Goal: Information Seeking & Learning: Learn about a topic

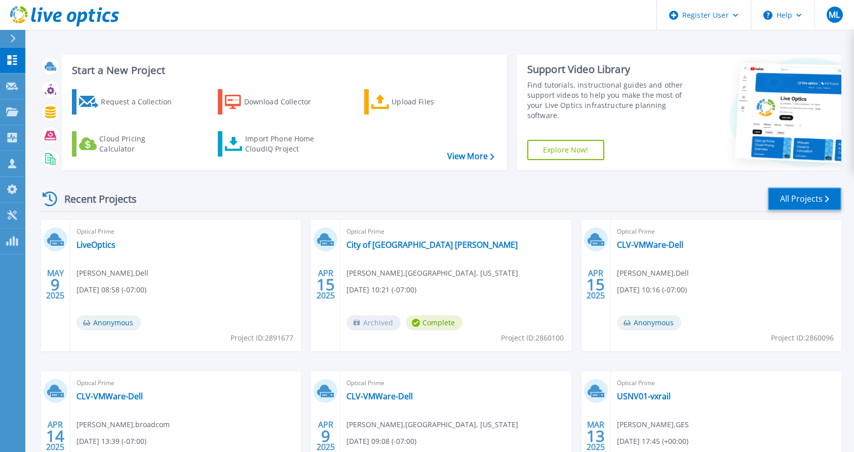
click at [797, 196] on link "All Projects" at bounding box center [804, 198] width 73 height 23
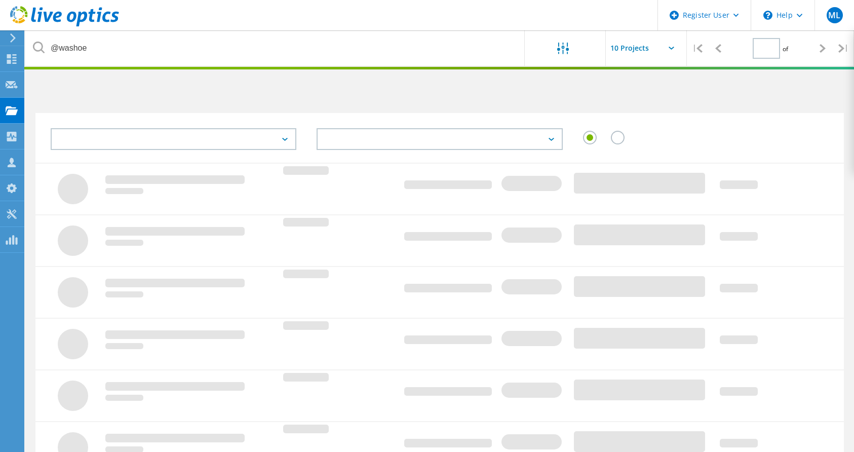
type input "1"
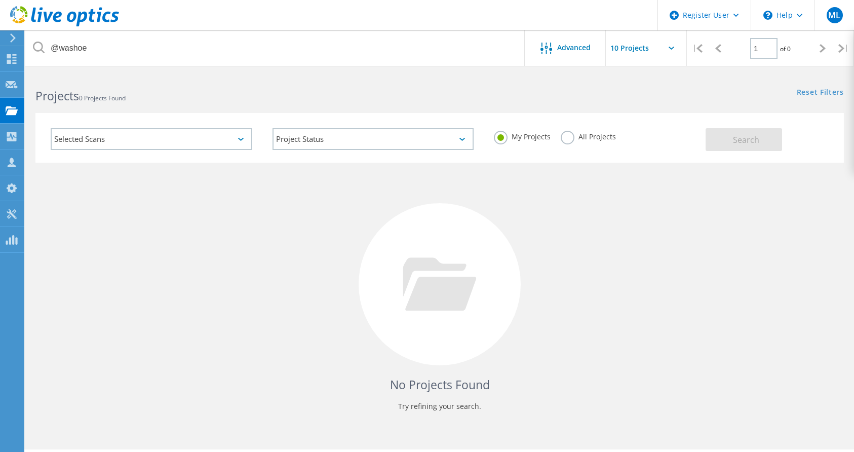
click at [572, 139] on label "All Projects" at bounding box center [588, 136] width 55 height 10
click at [0, 0] on input "All Projects" at bounding box center [0, 0] width 0 height 0
click at [738, 143] on span "Search" at bounding box center [746, 139] width 26 height 11
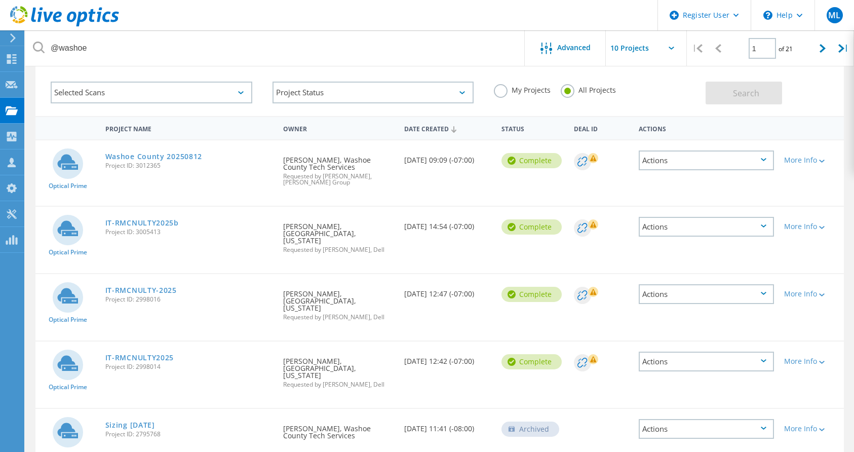
scroll to position [51, 0]
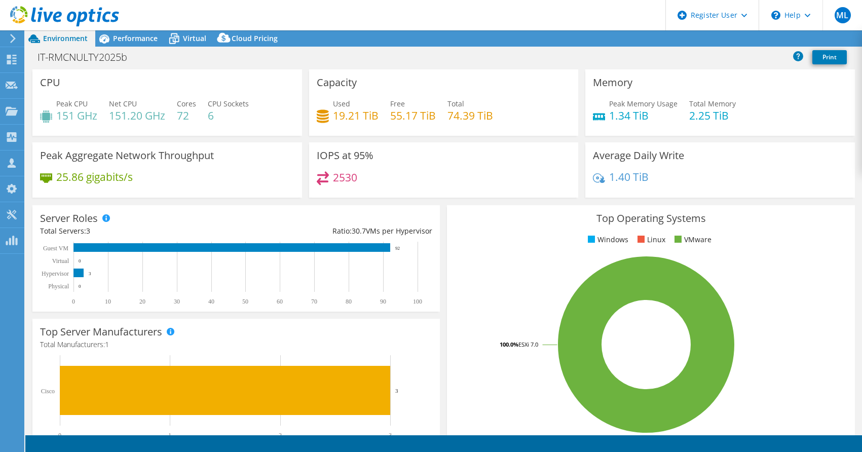
select select "USD"
click at [134, 41] on span "Performance" at bounding box center [135, 38] width 45 height 10
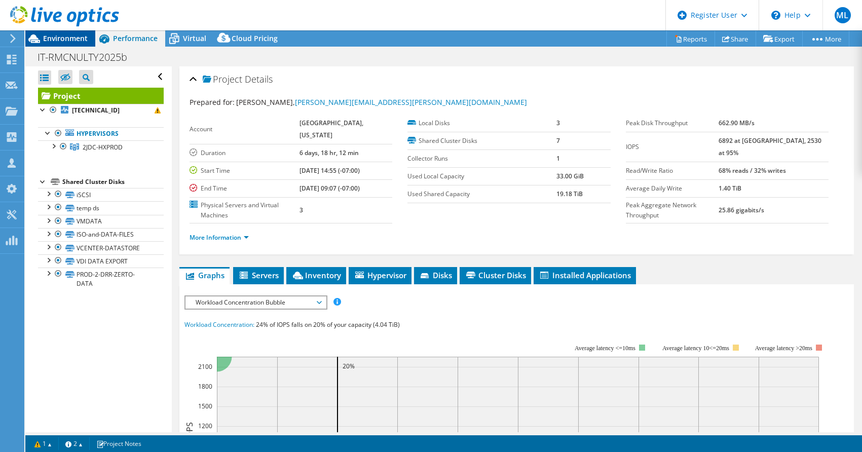
click at [65, 34] on span "Environment" at bounding box center [65, 38] width 45 height 10
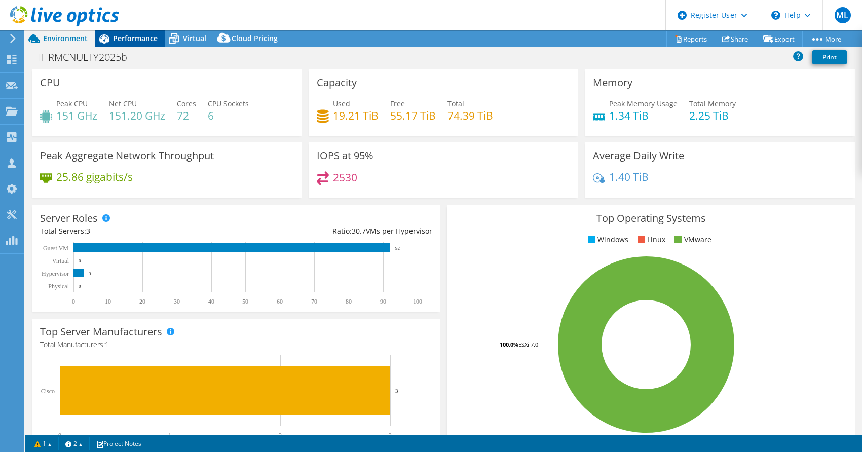
click at [133, 39] on span "Performance" at bounding box center [135, 38] width 45 height 10
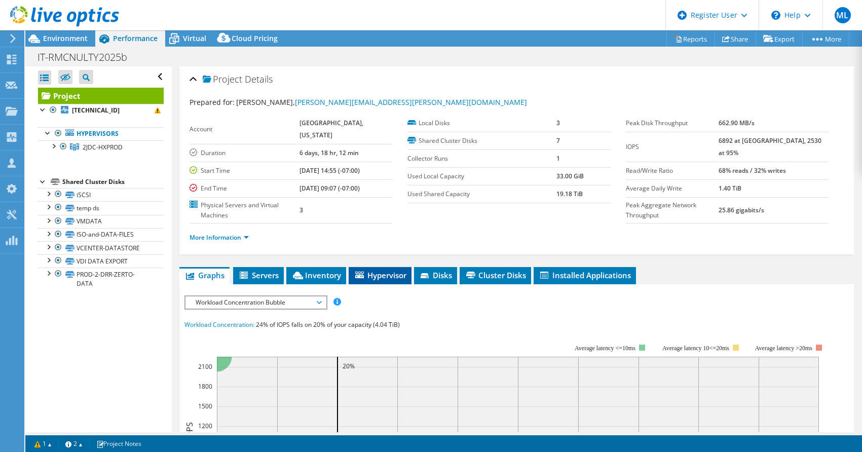
click at [368, 273] on span "Hypervisor" at bounding box center [380, 275] width 53 height 10
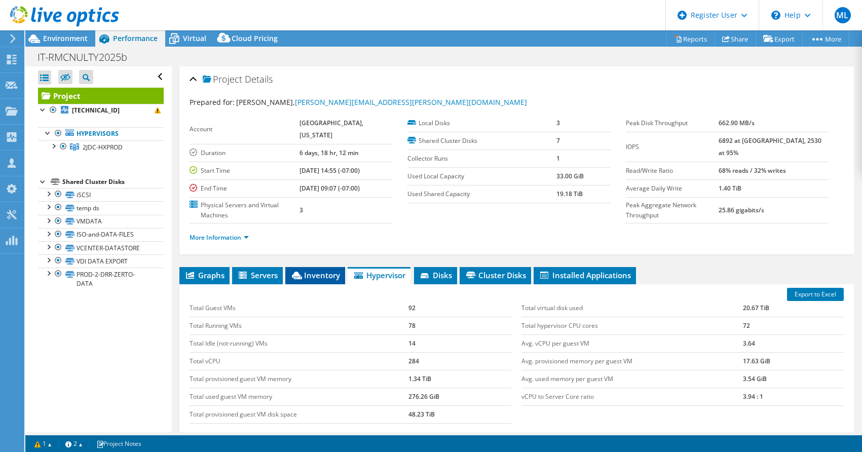
click at [321, 277] on span "Inventory" at bounding box center [315, 275] width 50 height 10
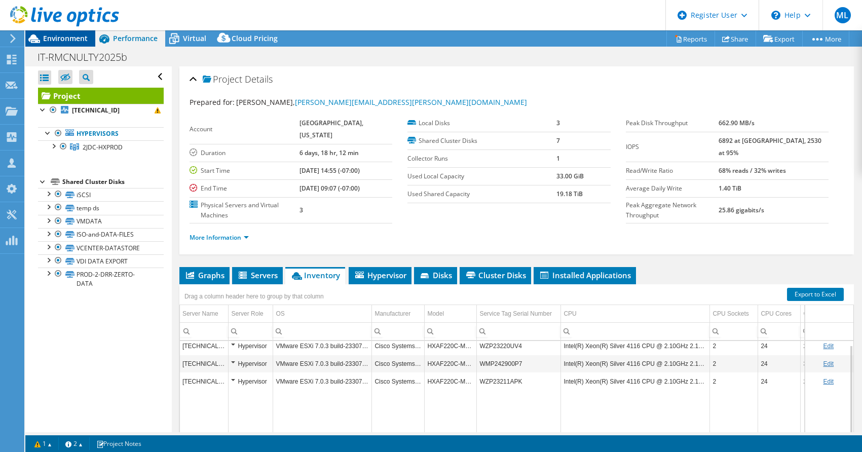
click at [67, 40] on span "Environment" at bounding box center [65, 38] width 45 height 10
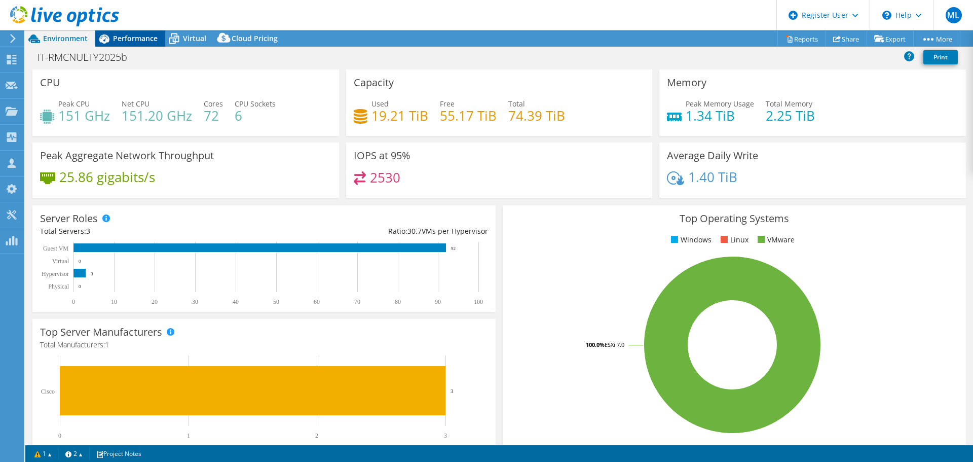
click at [145, 41] on span "Performance" at bounding box center [135, 38] width 45 height 10
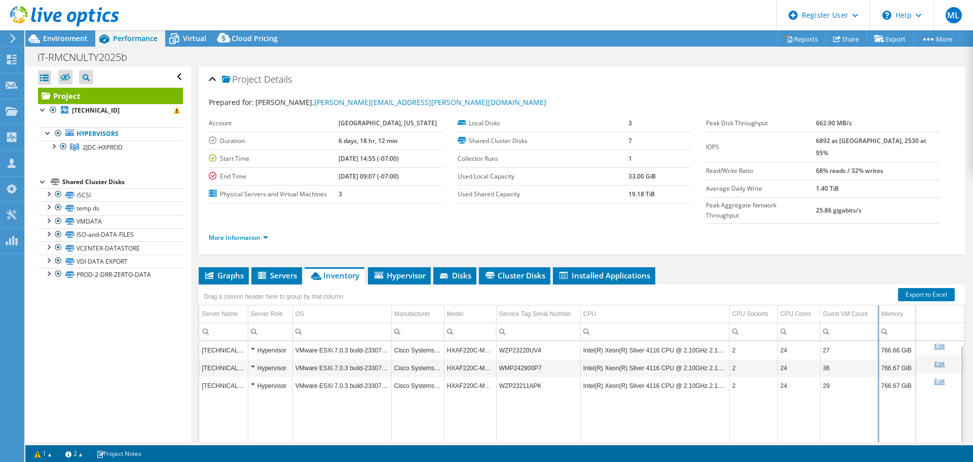
click at [861, 296] on div "Drag a column header here to group by that column Server Name Server Role OS Ma…" at bounding box center [582, 391] width 766 height 215
drag, startPoint x: 877, startPoint y: 297, endPoint x: 866, endPoint y: 301, distance: 11.9
click at [861, 301] on div "Drag a column header here to group by that column Server Name Server Role OS Ma…" at bounding box center [582, 391] width 766 height 215
click at [224, 308] on div "Server Name" at bounding box center [220, 314] width 36 height 12
click at [233, 270] on span "Graphs" at bounding box center [224, 275] width 40 height 10
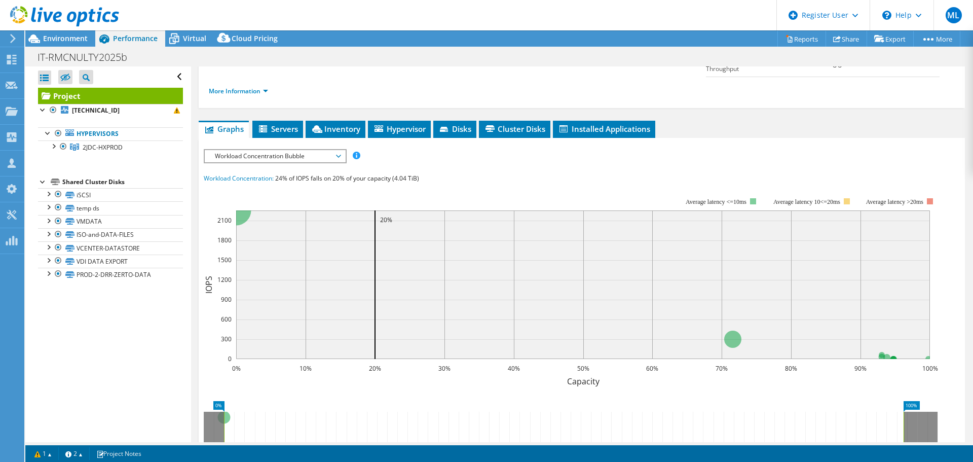
scroll to position [165, 0]
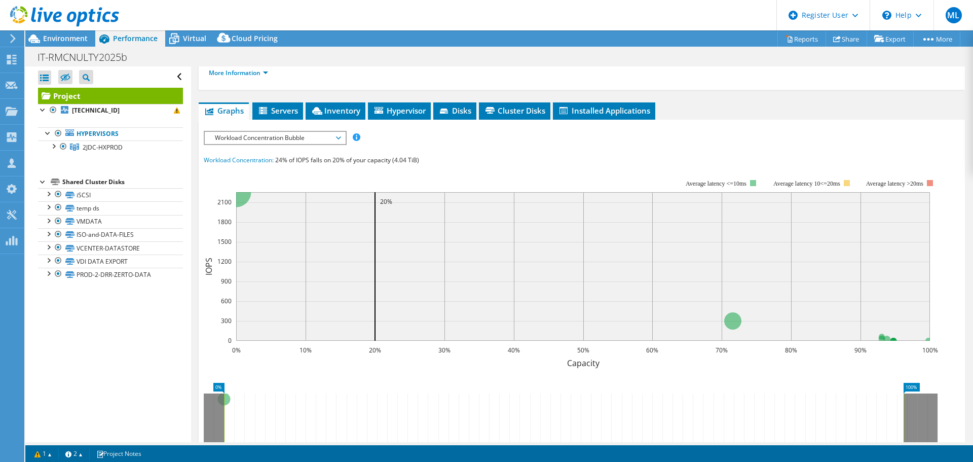
click at [277, 132] on span "Workload Concentration Bubble" at bounding box center [275, 138] width 130 height 12
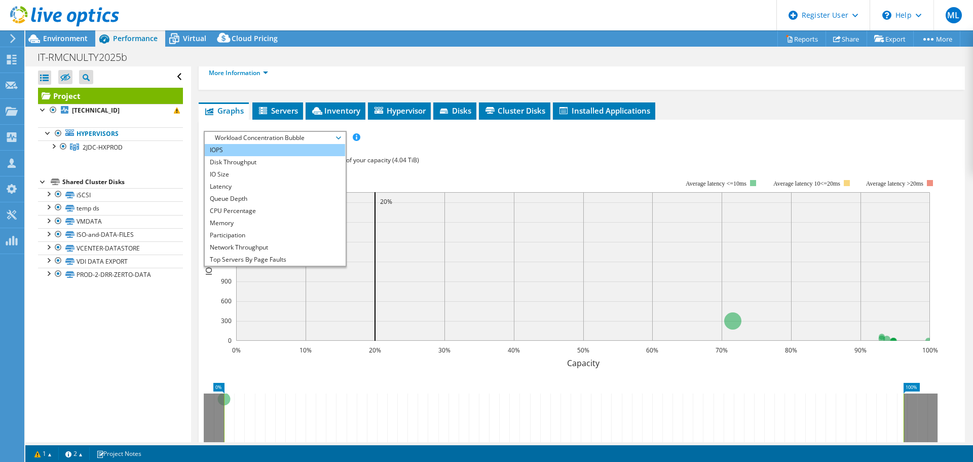
click at [221, 144] on li "IOPS" at bounding box center [275, 150] width 140 height 12
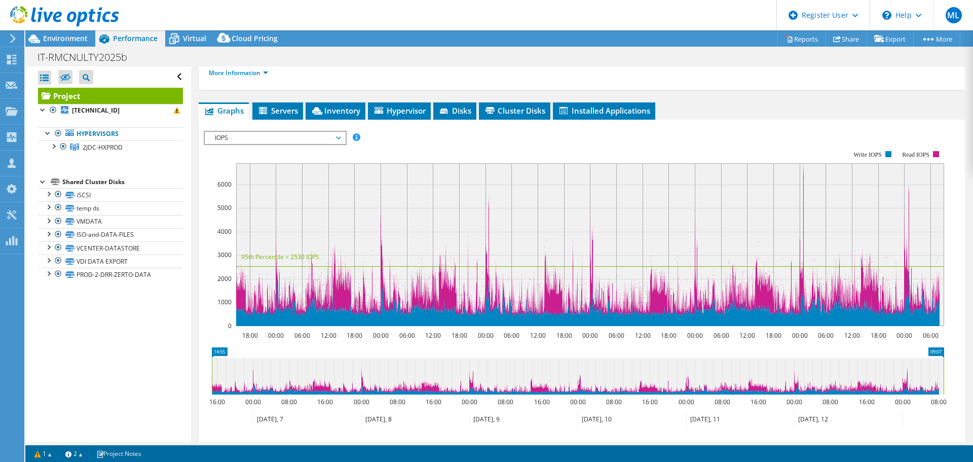
click at [275, 132] on span "IOPS" at bounding box center [275, 138] width 130 height 12
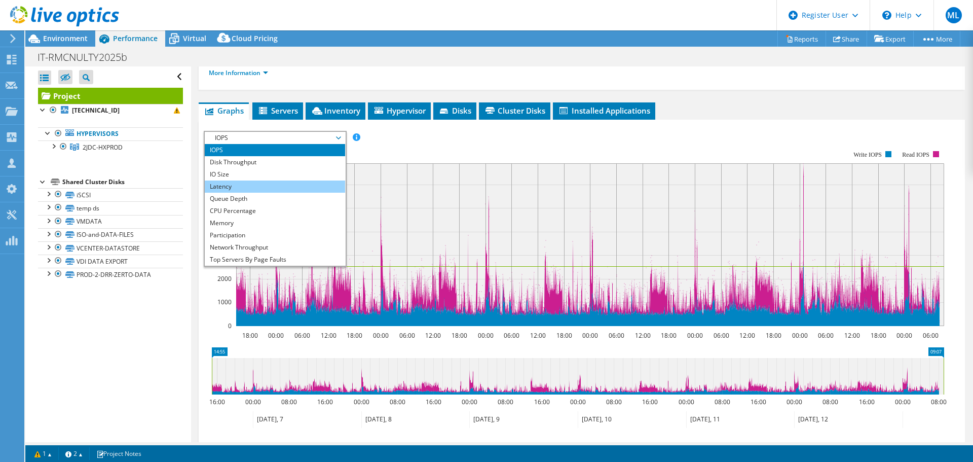
click at [230, 180] on li "Latency" at bounding box center [275, 186] width 140 height 12
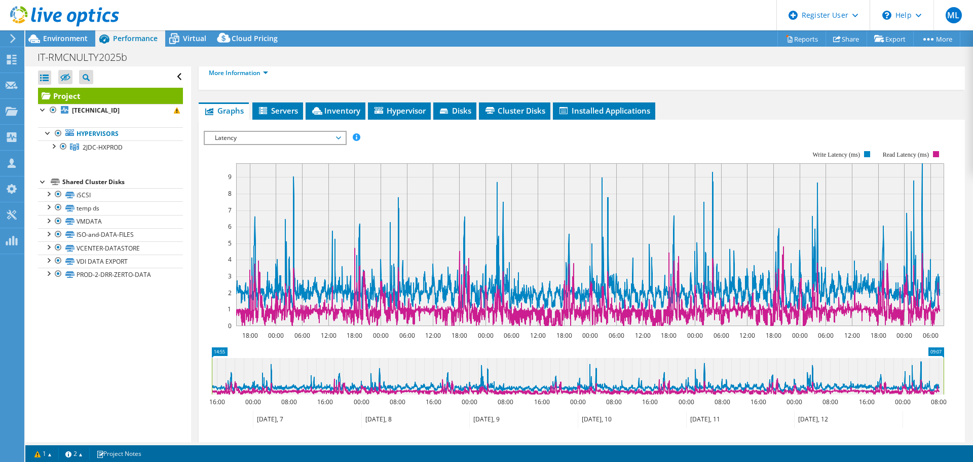
click at [250, 132] on span "Latency" at bounding box center [275, 138] width 130 height 12
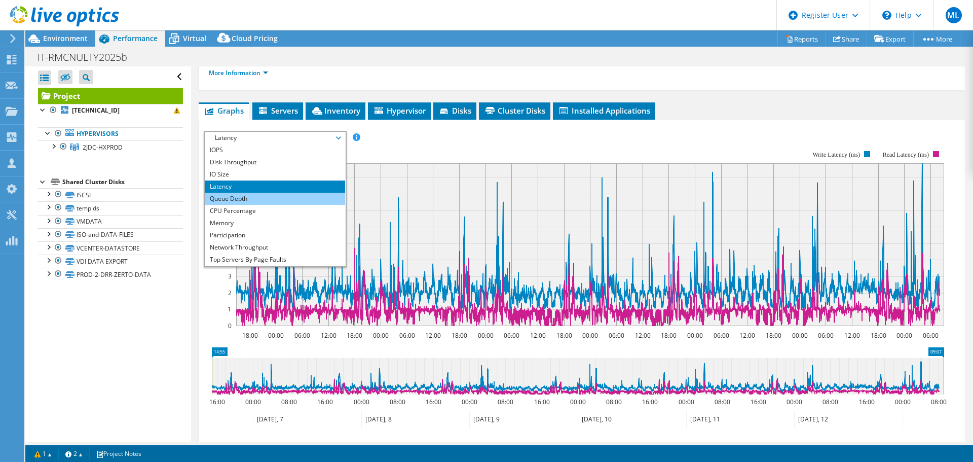
click at [244, 193] on li "Queue Depth" at bounding box center [275, 199] width 140 height 12
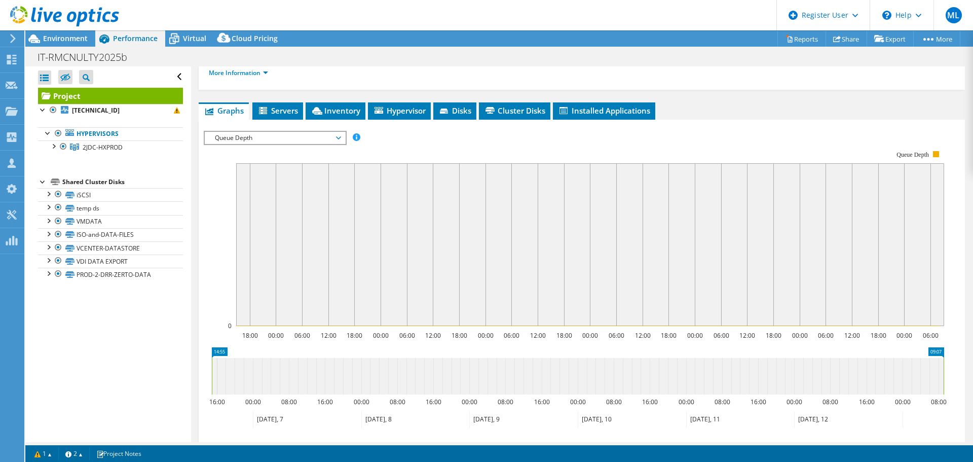
click at [518, 105] on span "Cluster Disks" at bounding box center [514, 110] width 61 height 10
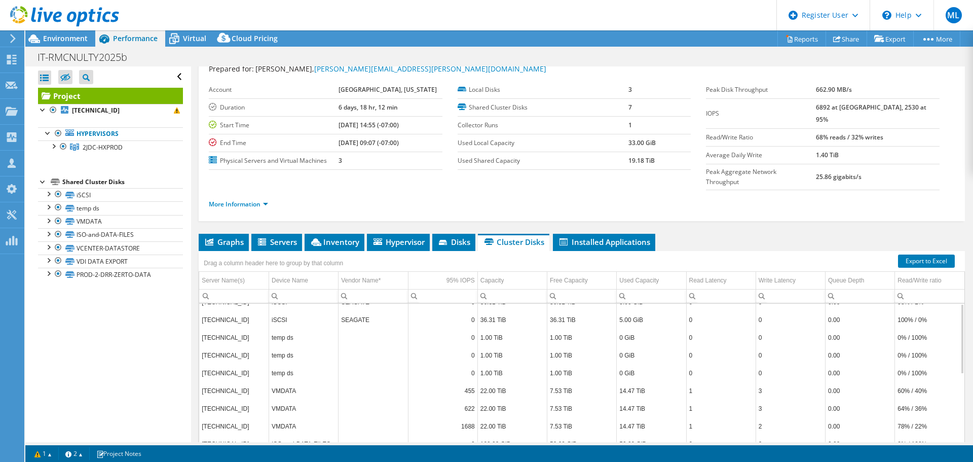
scroll to position [0, 0]
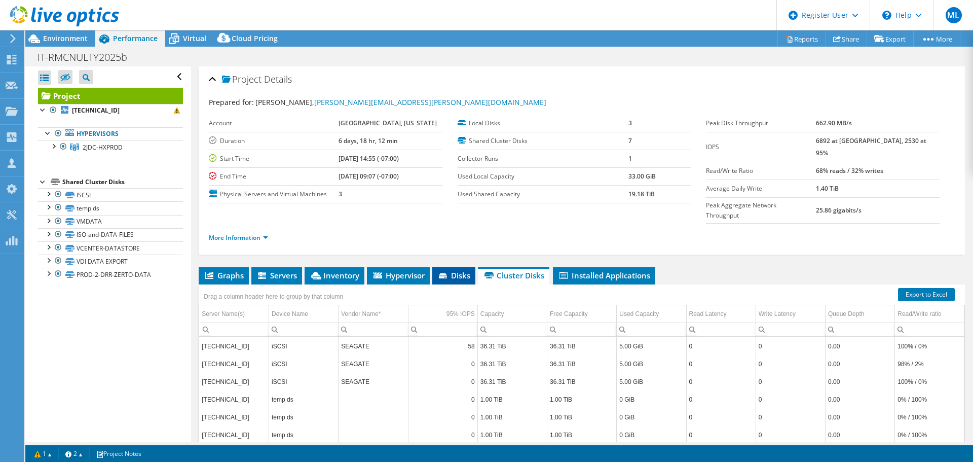
click at [453, 270] on span "Disks" at bounding box center [453, 275] width 33 height 10
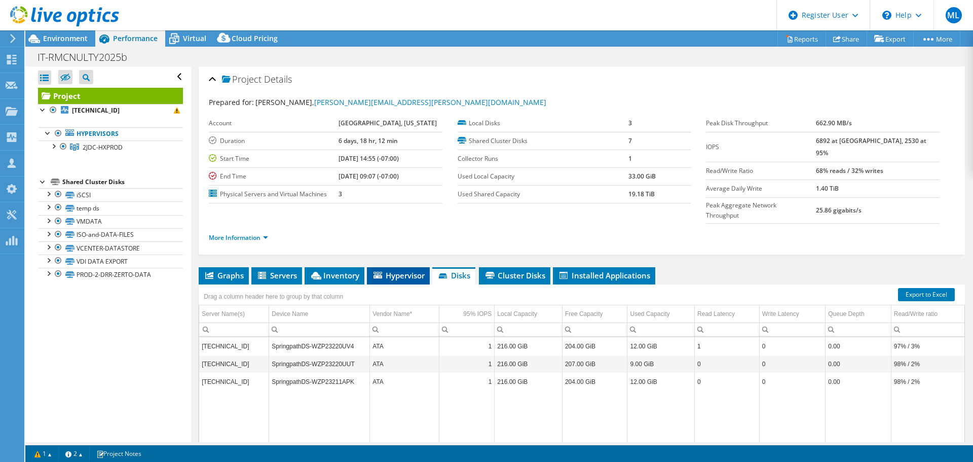
click at [398, 270] on span "Hypervisor" at bounding box center [398, 275] width 53 height 10
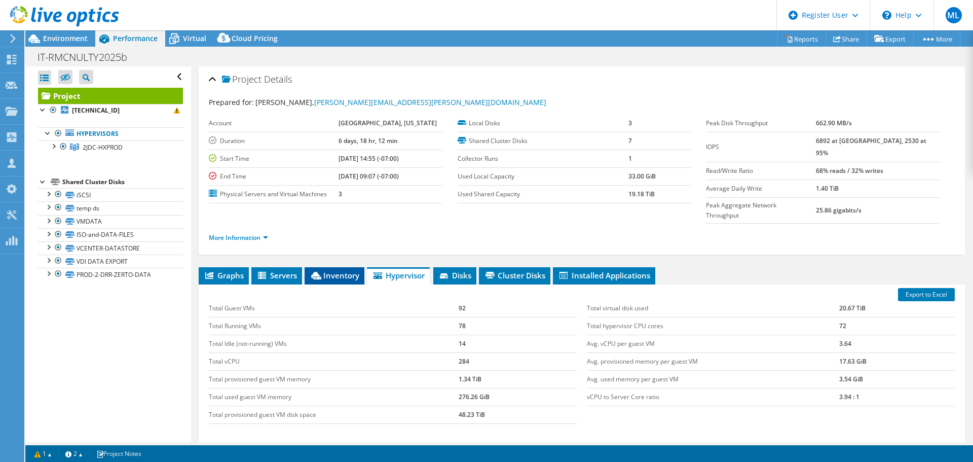
click at [333, 270] on span "Inventory" at bounding box center [335, 275] width 50 height 10
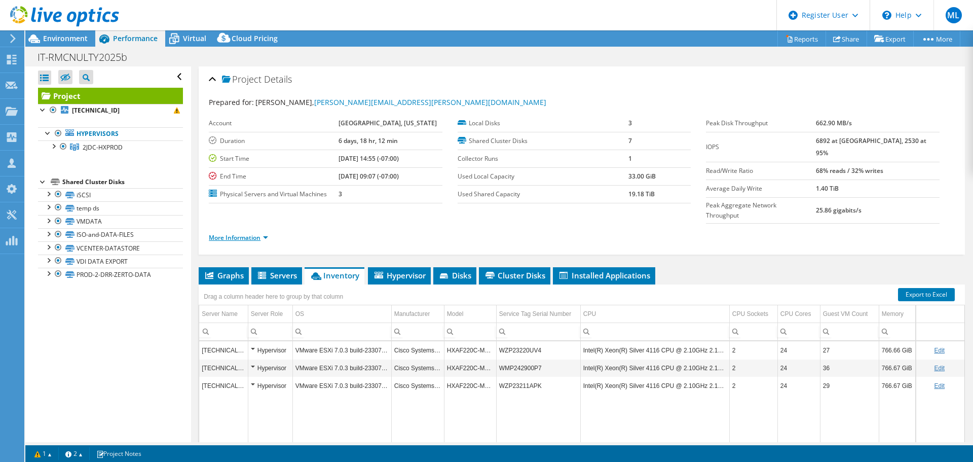
click at [266, 233] on link "More Information" at bounding box center [238, 237] width 59 height 9
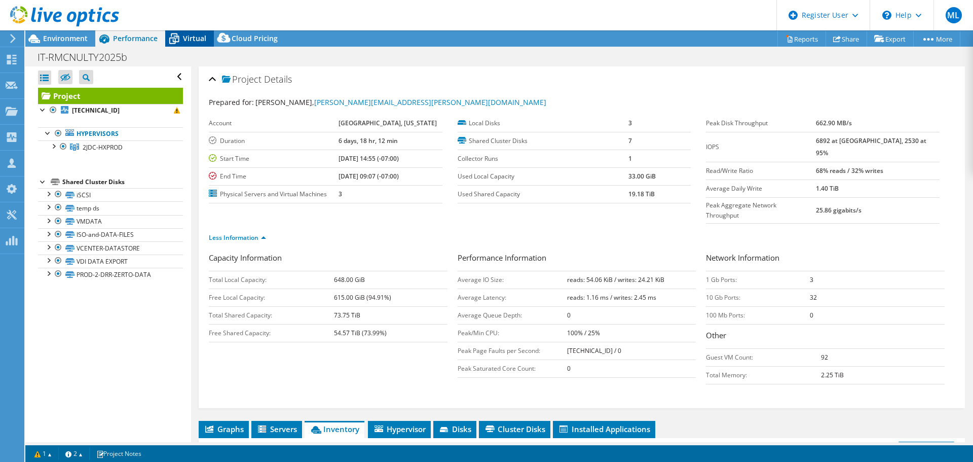
click at [184, 42] on span "Virtual" at bounding box center [194, 38] width 23 height 10
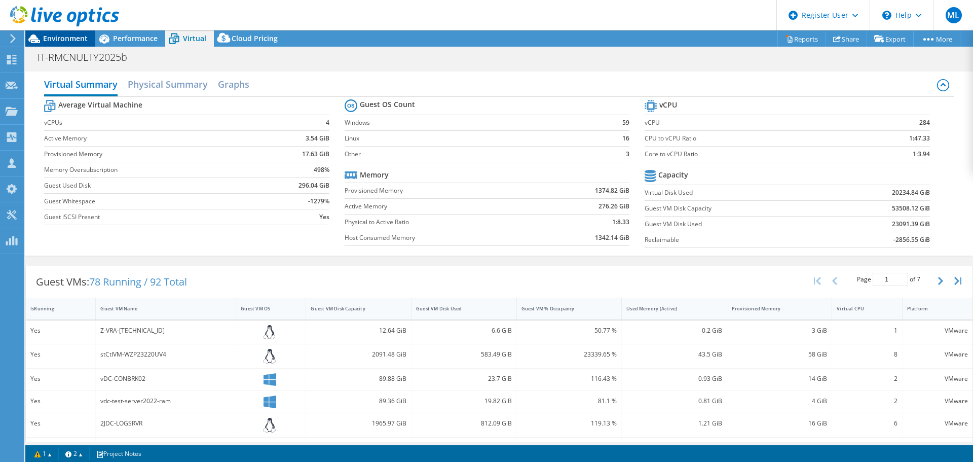
click at [77, 36] on span "Environment" at bounding box center [65, 38] width 45 height 10
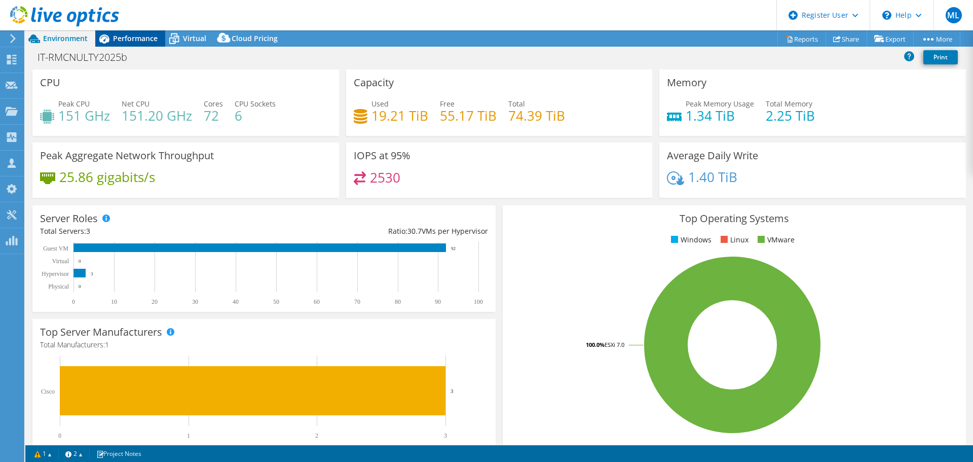
click at [138, 36] on span "Performance" at bounding box center [135, 38] width 45 height 10
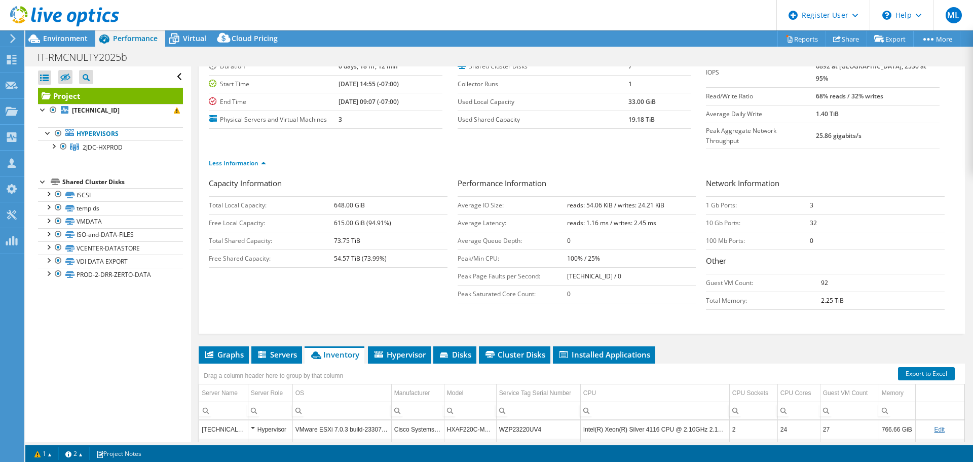
scroll to position [190, 0]
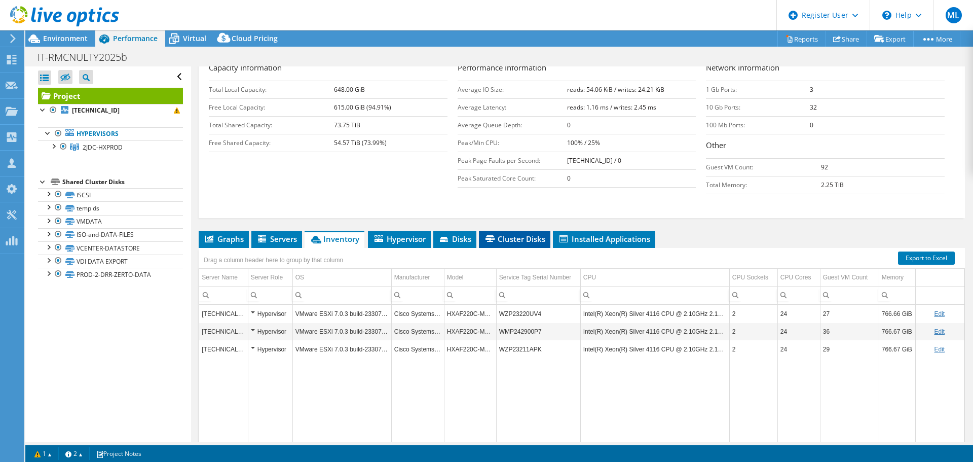
click at [536, 234] on span "Cluster Disks" at bounding box center [514, 239] width 61 height 10
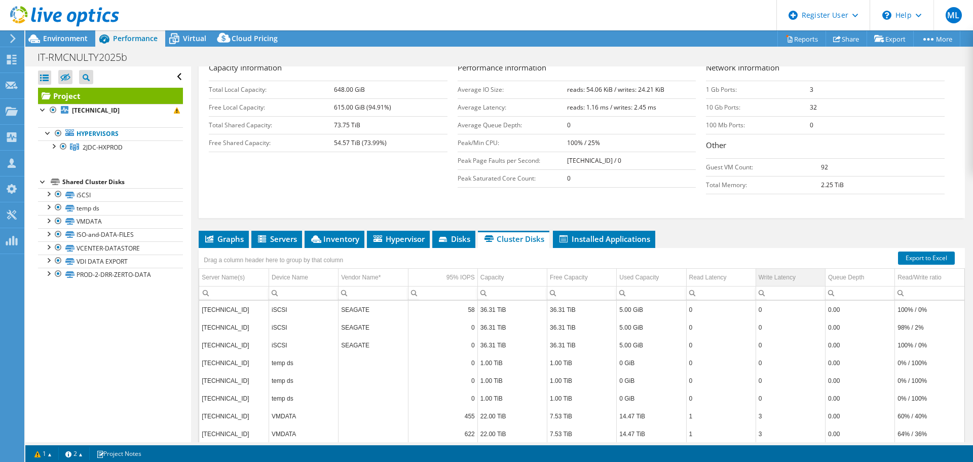
click at [781, 271] on div "Write Latency" at bounding box center [776, 277] width 37 height 12
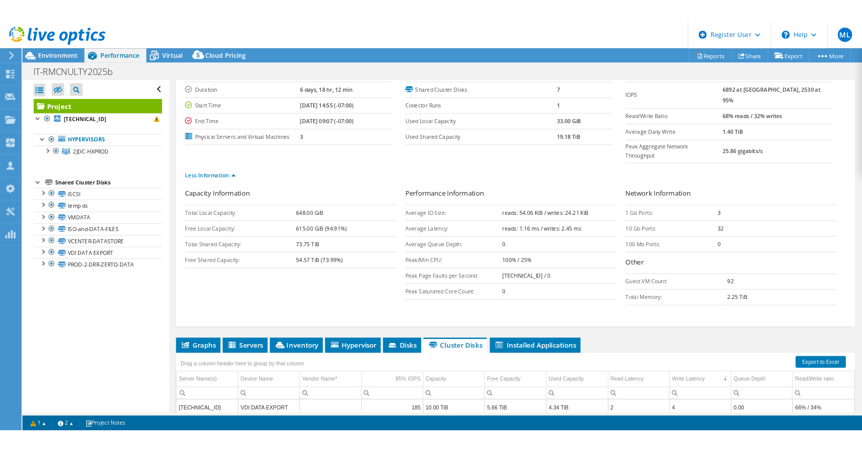
scroll to position [0, 0]
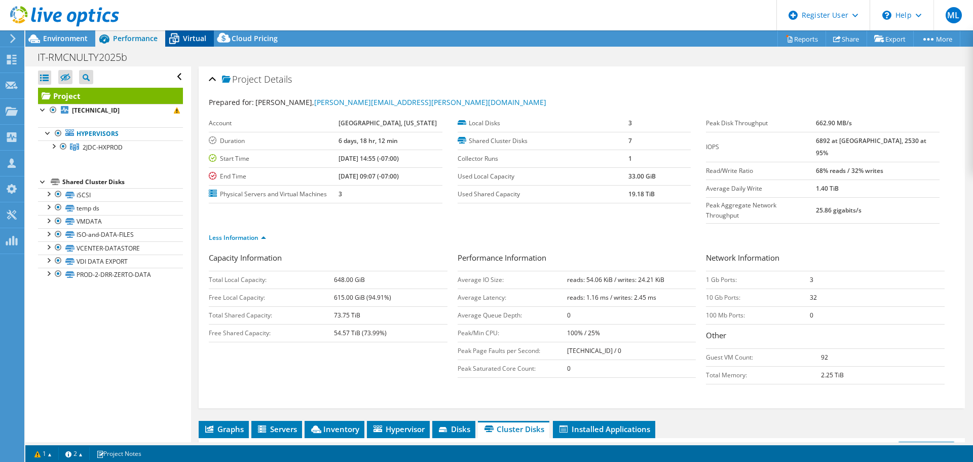
click at [200, 39] on span "Virtual" at bounding box center [194, 38] width 23 height 10
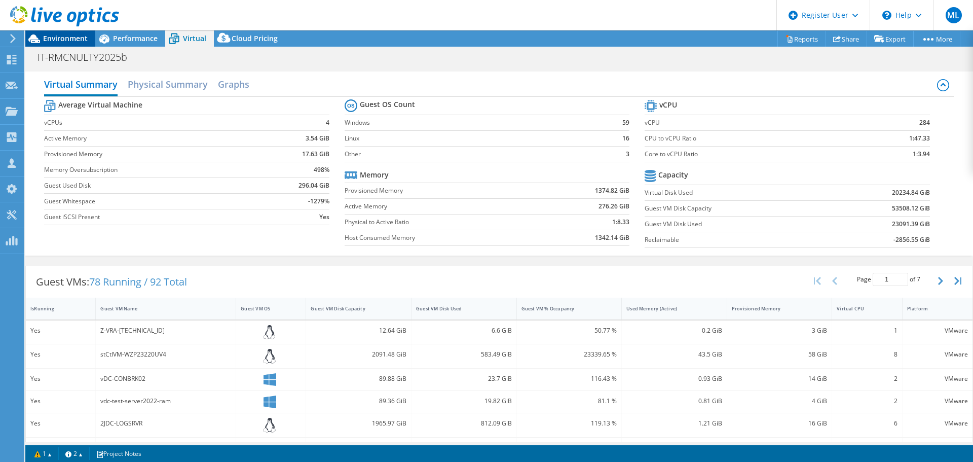
click at [59, 38] on span "Environment" at bounding box center [65, 38] width 45 height 10
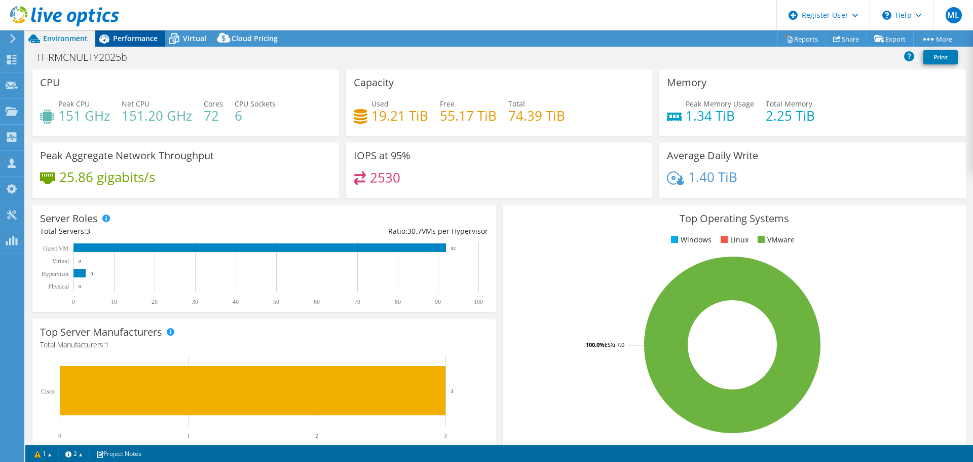
click at [120, 36] on span "Performance" at bounding box center [135, 38] width 45 height 10
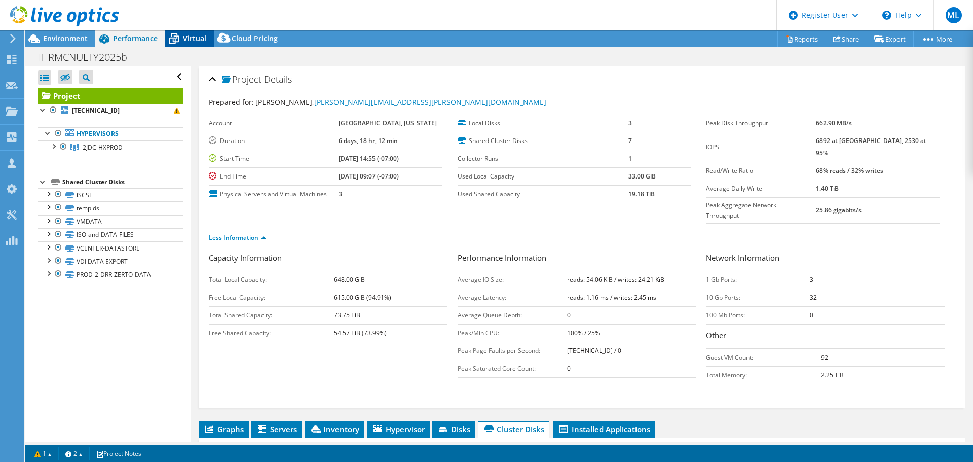
click at [189, 39] on span "Virtual" at bounding box center [194, 38] width 23 height 10
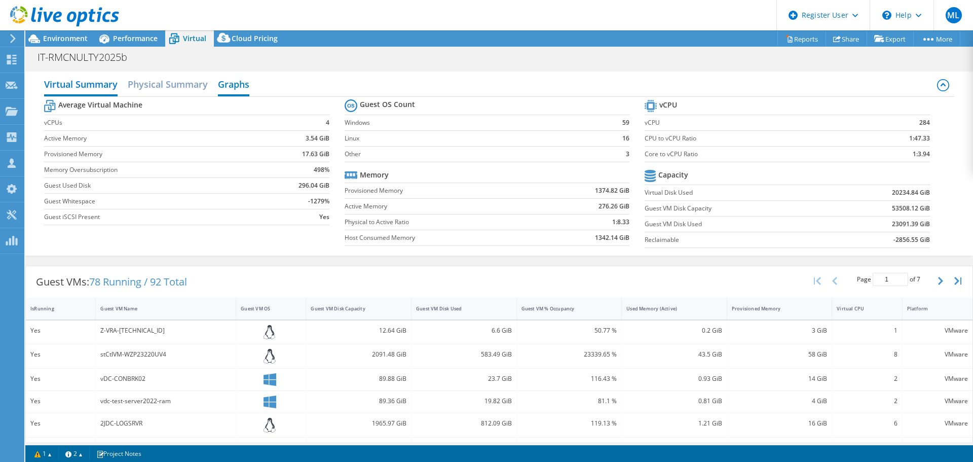
click at [236, 83] on h2 "Graphs" at bounding box center [233, 85] width 31 height 22
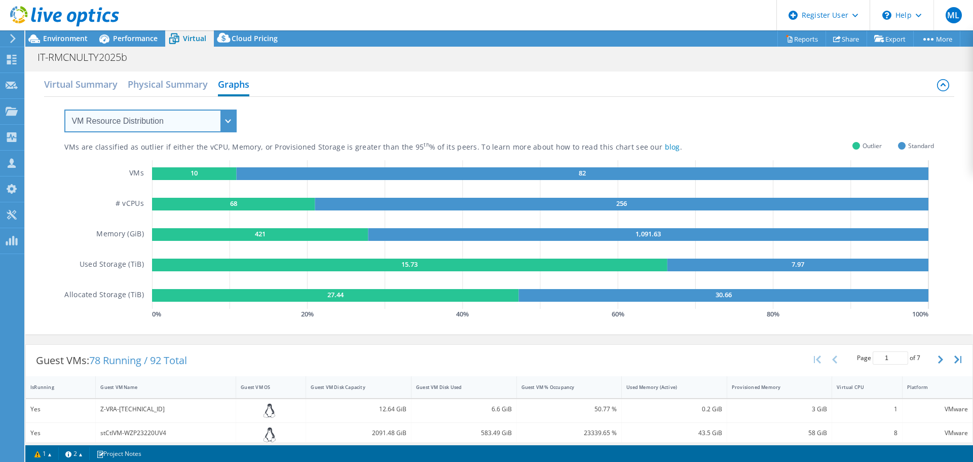
click at [167, 114] on select "VM Resource Distribution Provisioning Contrast Over Provisioning" at bounding box center [150, 120] width 172 height 23
select select "Over Provisioning"
click at [64, 109] on select "VM Resource Distribution Provisioning Contrast Over Provisioning" at bounding box center [150, 120] width 172 height 23
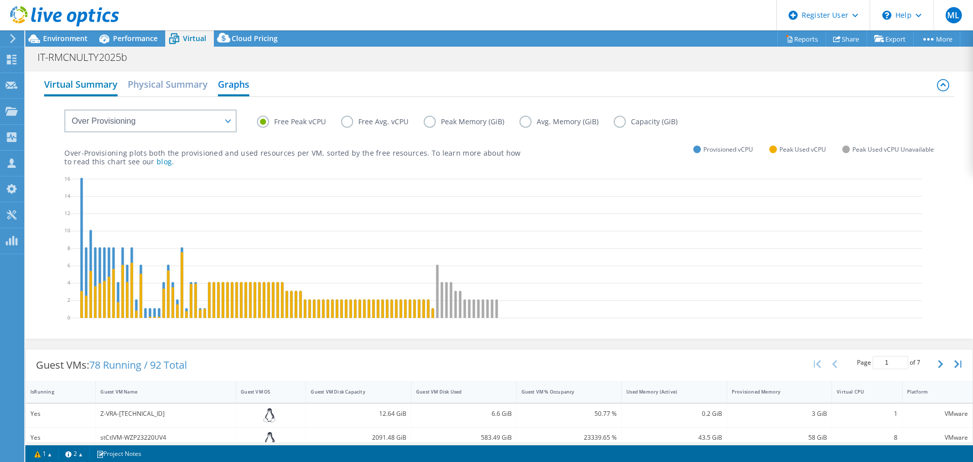
click at [82, 80] on h2 "Virtual Summary" at bounding box center [80, 85] width 73 height 22
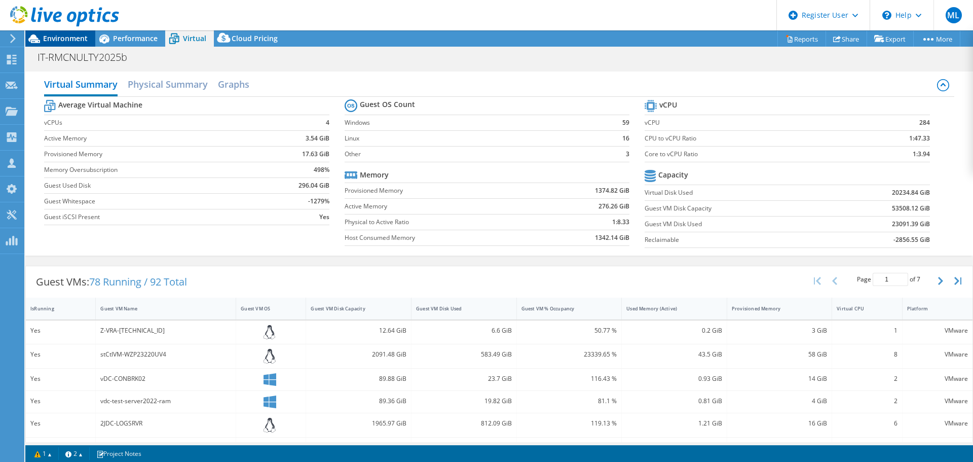
click at [64, 41] on span "Environment" at bounding box center [65, 38] width 45 height 10
